Goal: Answer question/provide support

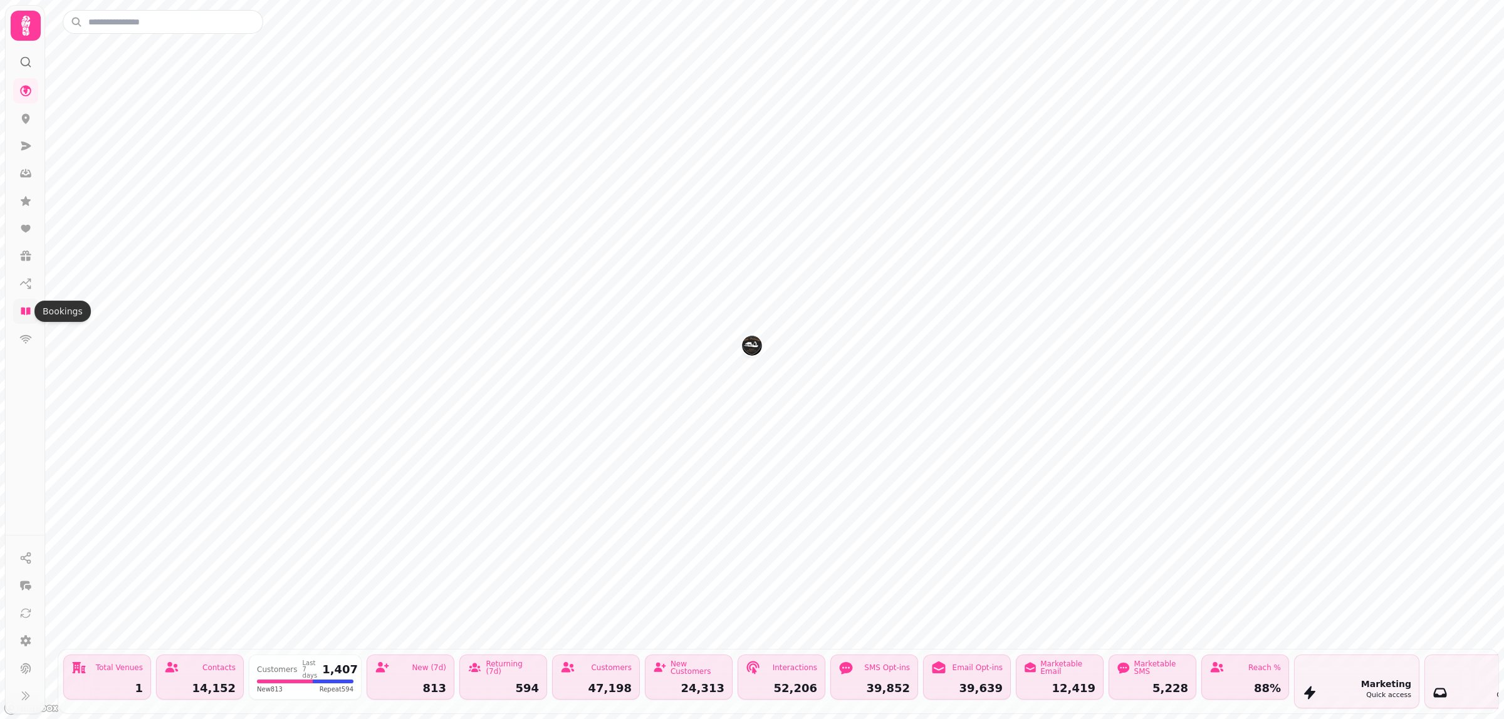
click at [25, 314] on icon at bounding box center [25, 312] width 9 height 8
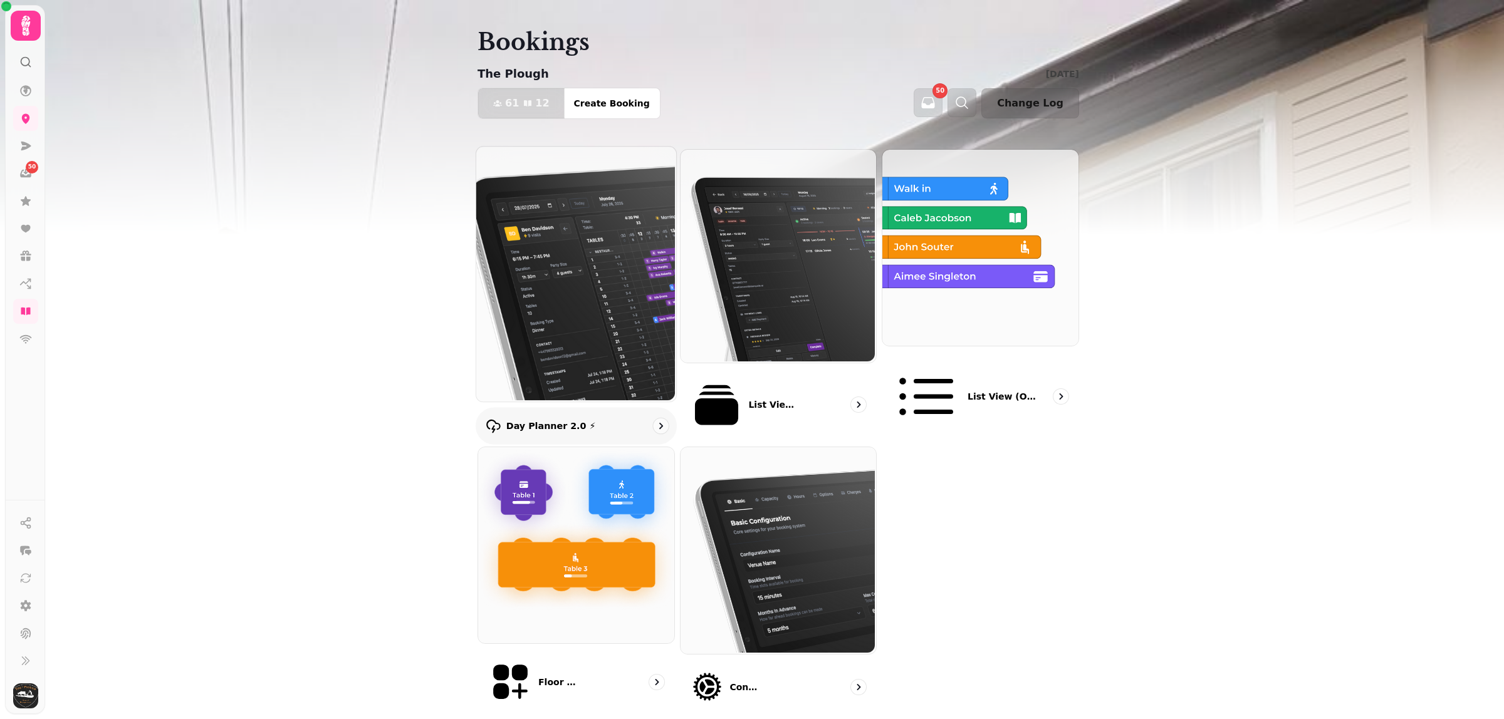
click at [578, 258] on img at bounding box center [575, 272] width 200 height 255
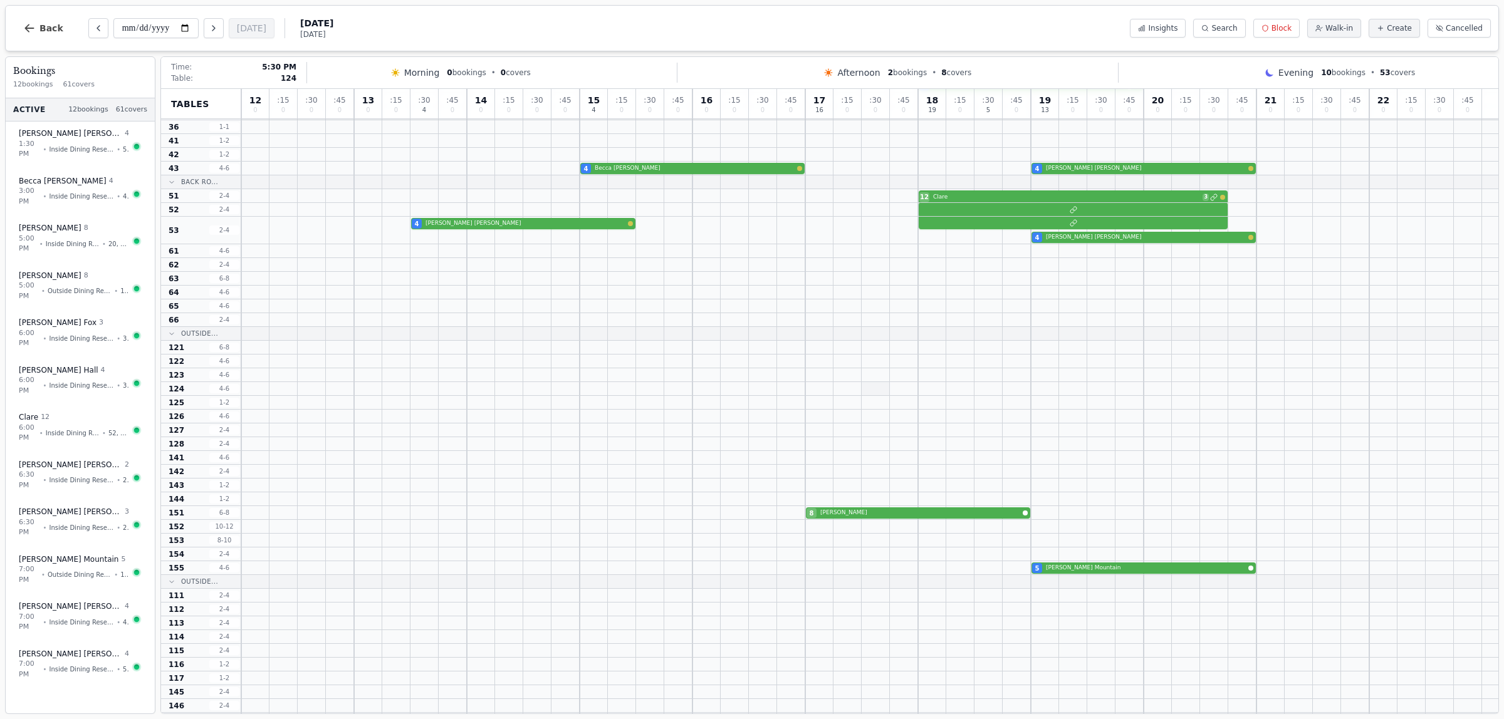
scroll to position [383, 0]
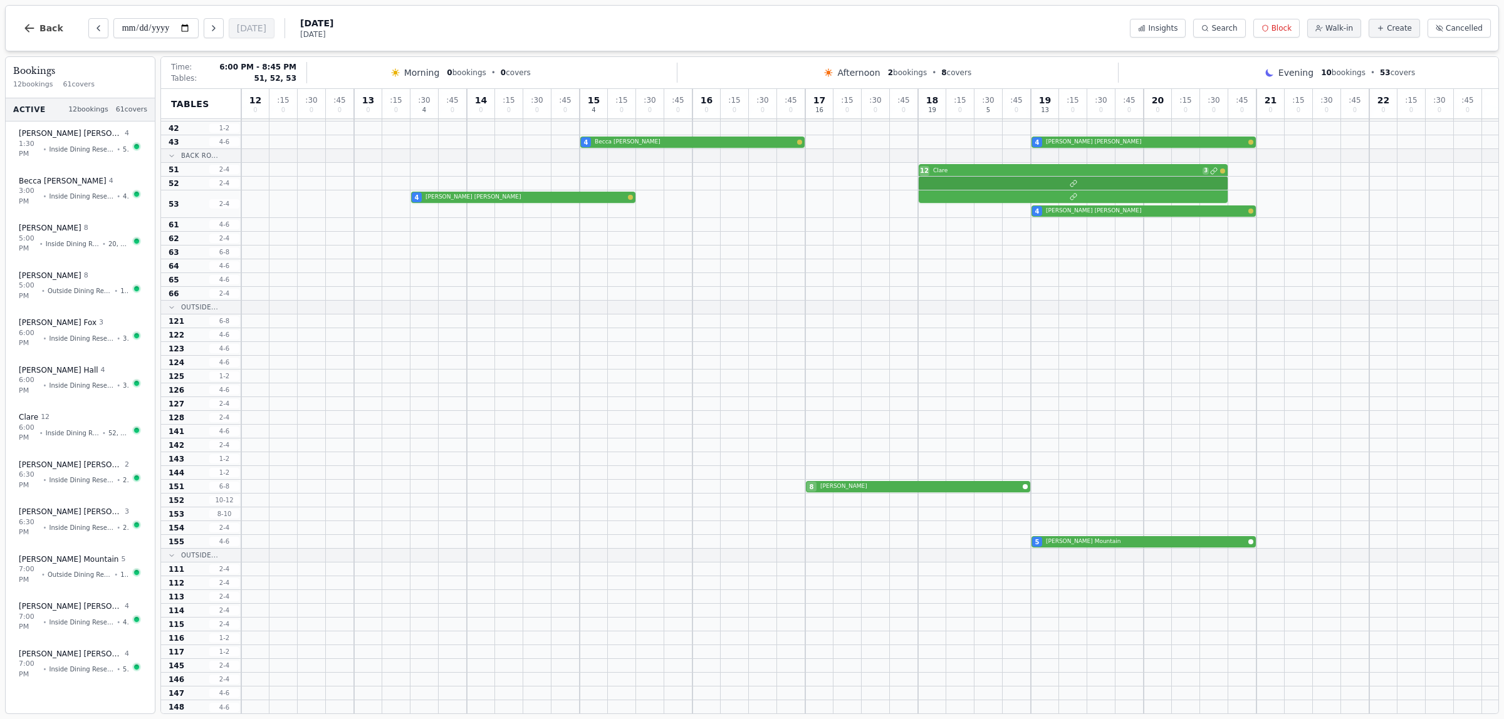
click at [962, 189] on div at bounding box center [869, 184] width 1257 height 14
select select "****"
select select "**"
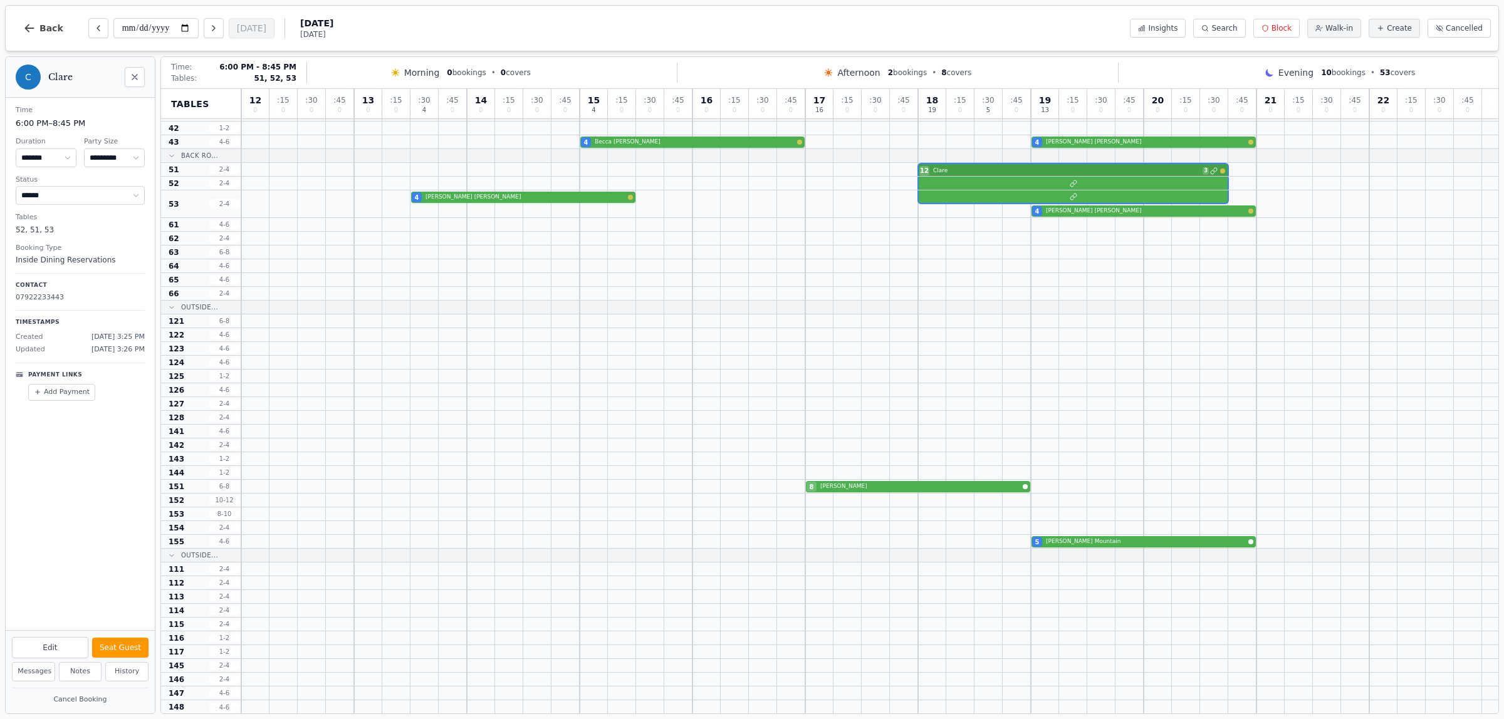
click at [954, 172] on div "12 Clare 3" at bounding box center [869, 170] width 1257 height 14
click at [848, 484] on div "8 [PERSON_NAME]" at bounding box center [869, 487] width 1257 height 14
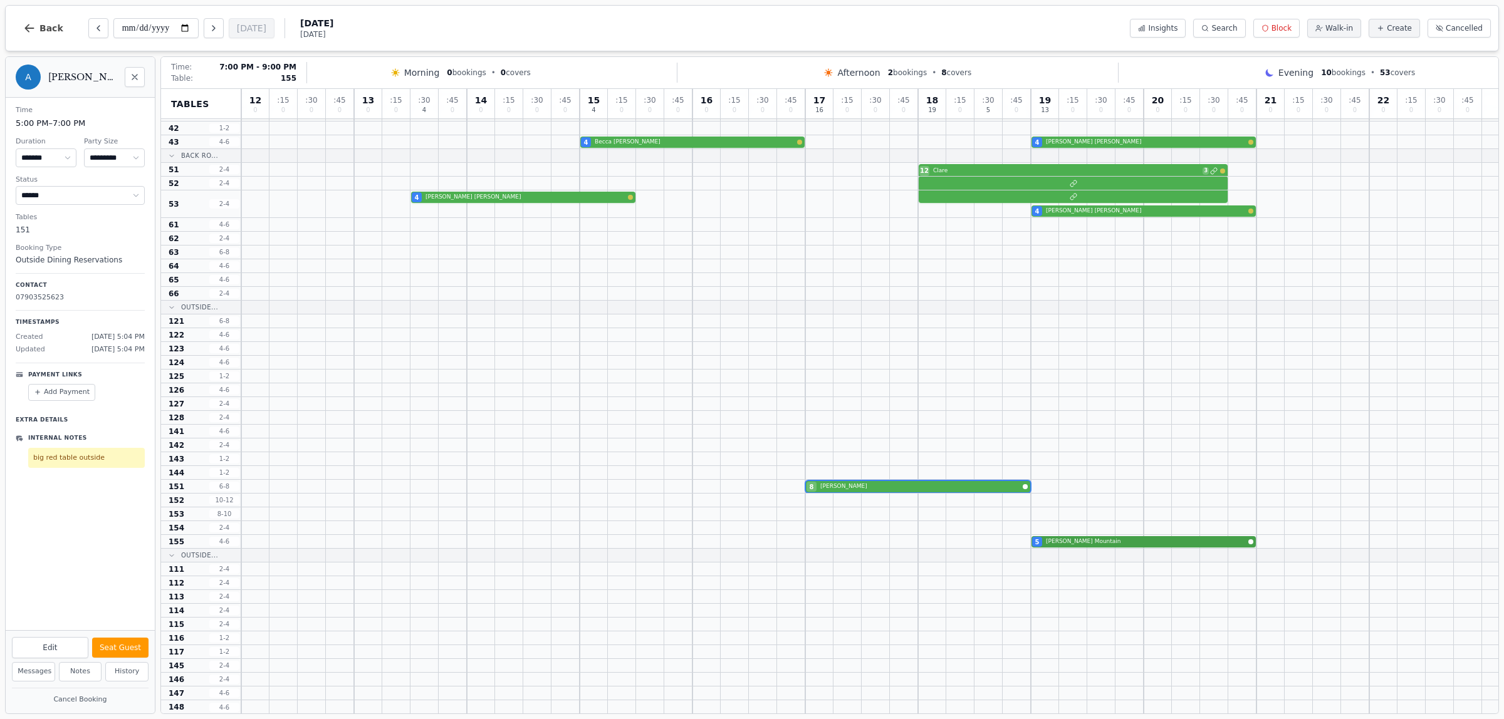
click at [1062, 543] on div "5 Alex Mountain" at bounding box center [869, 542] width 1257 height 14
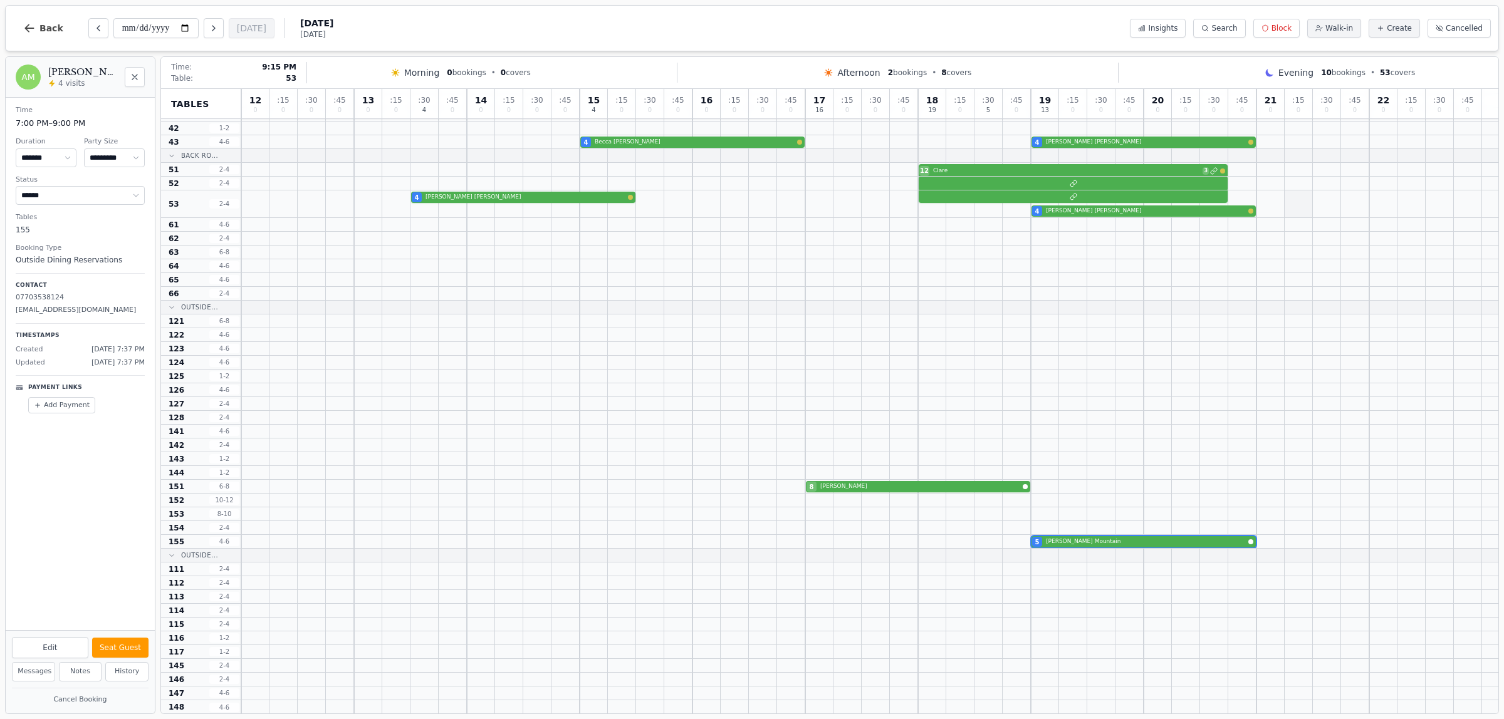
scroll to position [70, 0]
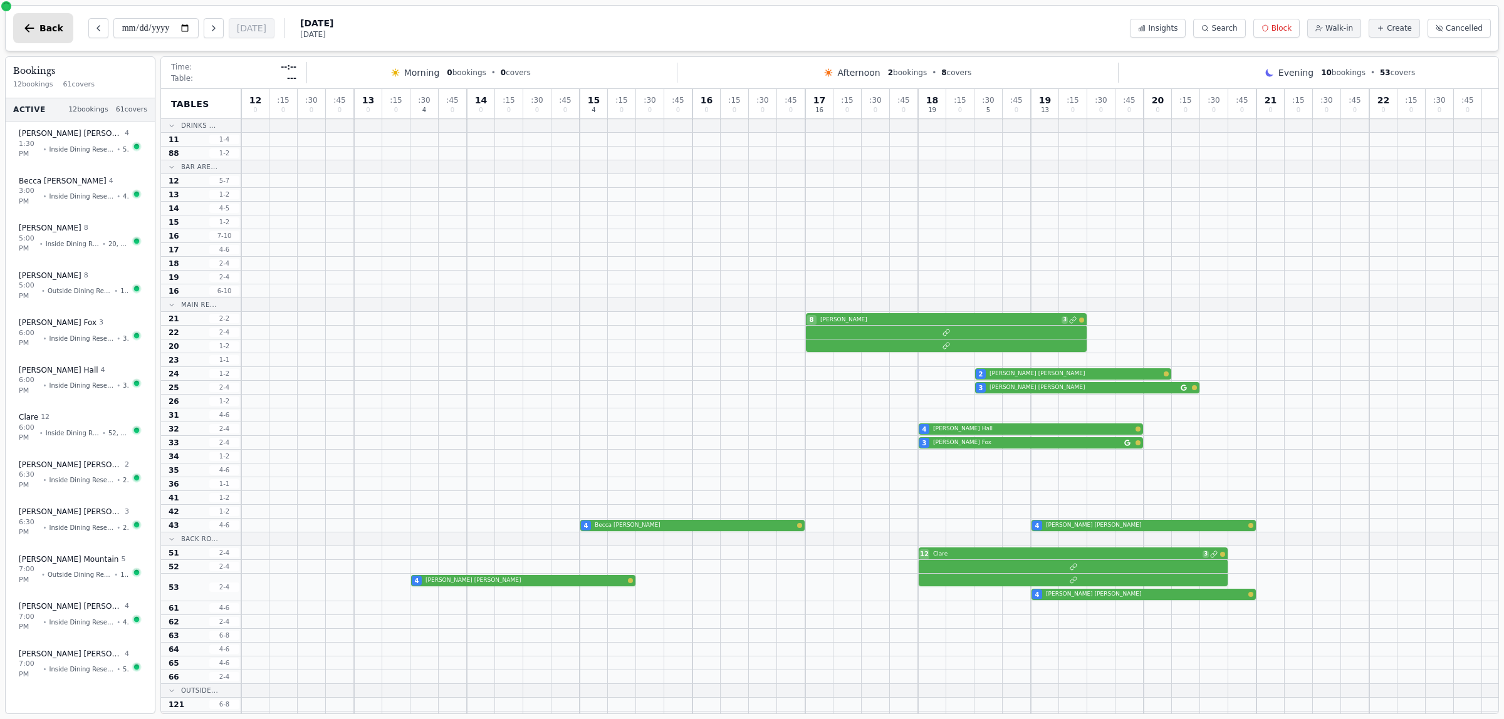
click at [26, 29] on icon "button" at bounding box center [29, 28] width 9 height 8
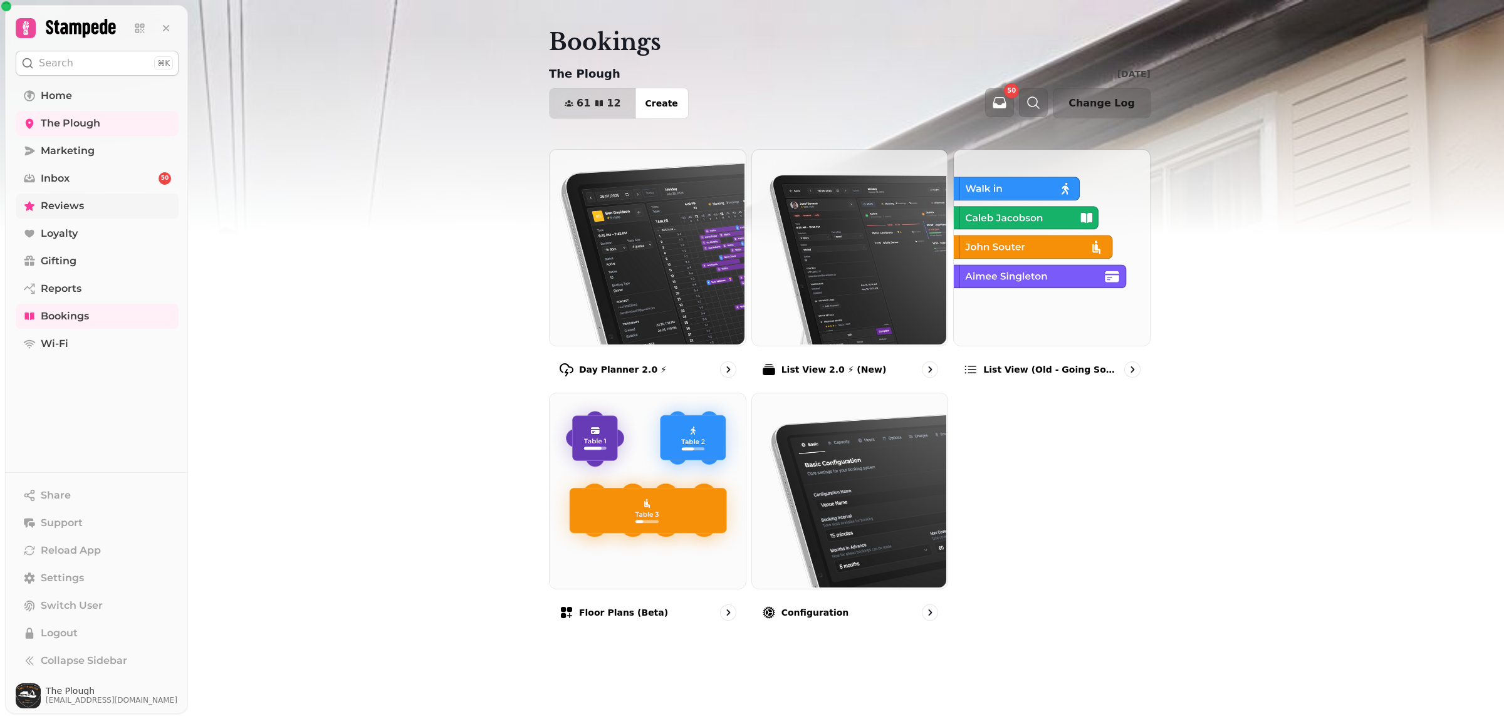
click at [52, 214] on link "Reviews" at bounding box center [97, 206] width 163 height 25
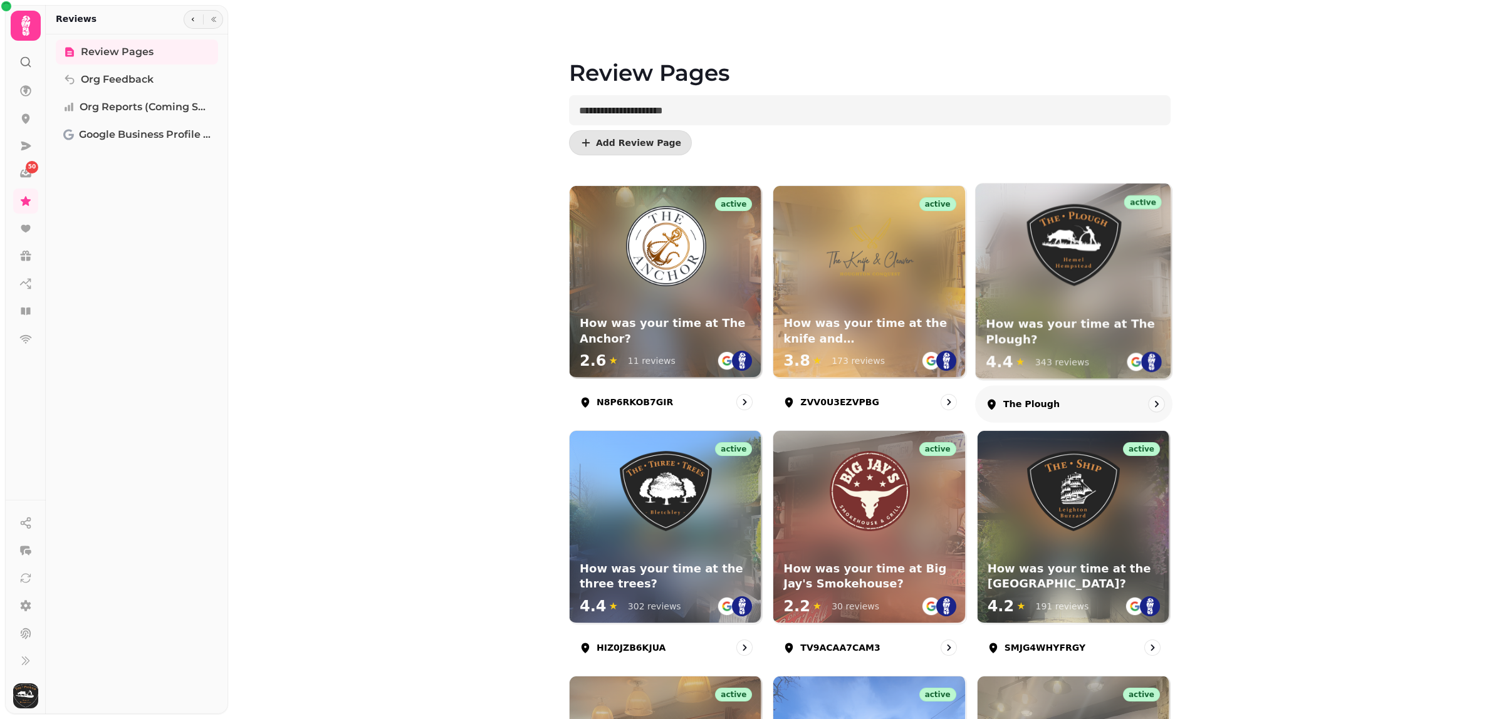
click at [1066, 316] on h3 "How was your time at The Plough?" at bounding box center [1074, 331] width 176 height 31
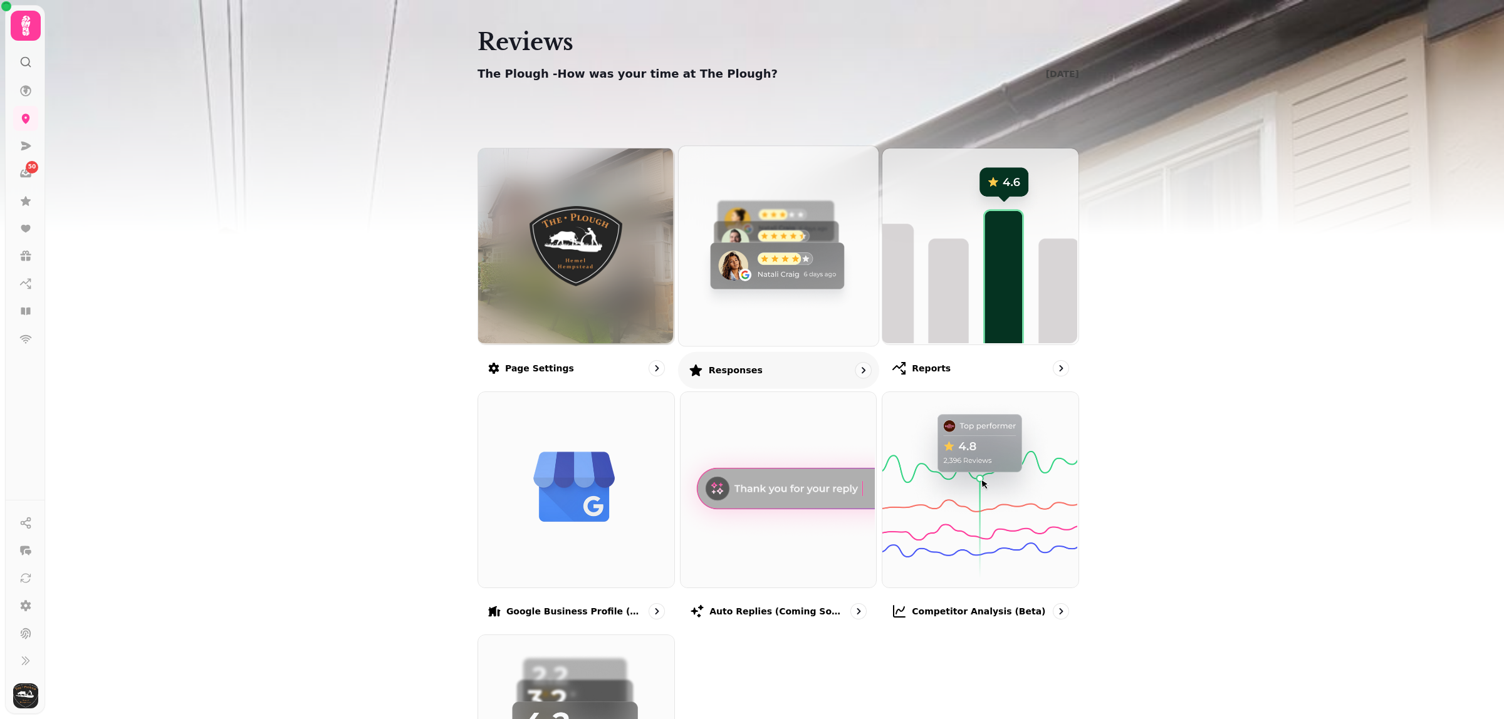
click at [726, 248] on img at bounding box center [777, 245] width 200 height 200
